Goal: Find specific page/section: Find specific page/section

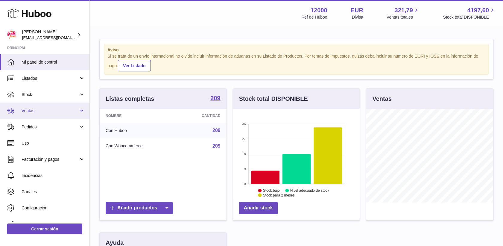
scroll to position [93, 128]
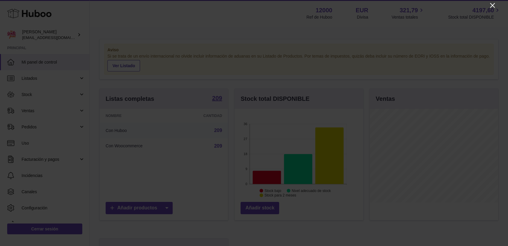
click at [492, 5] on icon "Close" at bounding box center [492, 5] width 7 height 7
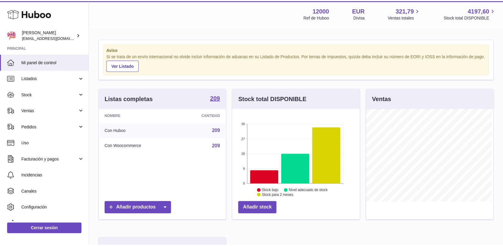
scroll to position [299341, 299307]
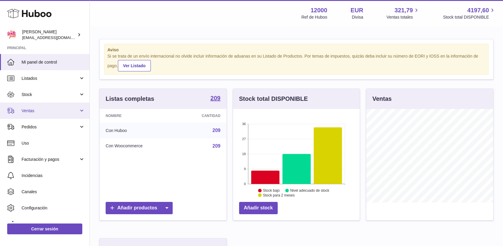
click at [31, 109] on span "Ventas" at bounding box center [50, 111] width 57 height 6
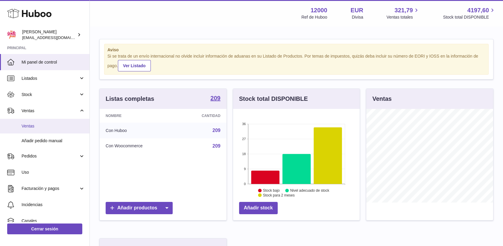
click at [34, 126] on span "Ventas" at bounding box center [53, 126] width 63 height 6
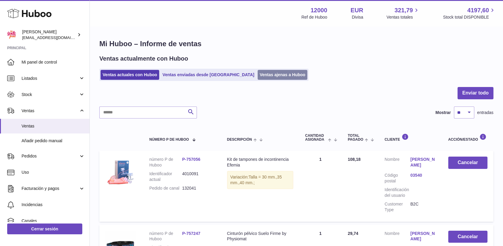
click at [258, 75] on link "Ventas ajenas a Huboo" at bounding box center [283, 75] width 50 height 10
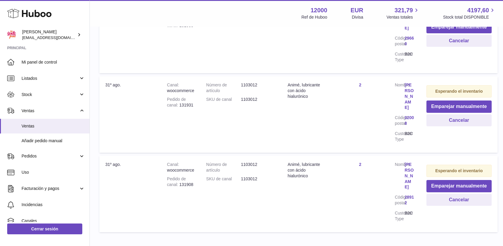
scroll to position [72, 0]
